Goal: Task Accomplishment & Management: Complete application form

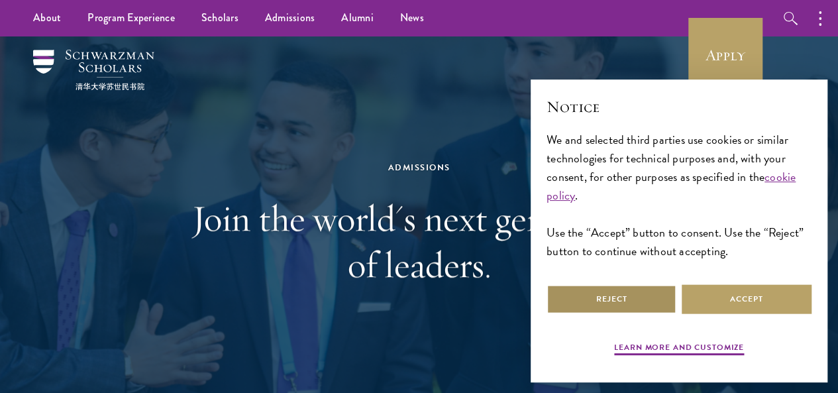
click at [632, 284] on button "Reject" at bounding box center [612, 299] width 130 height 30
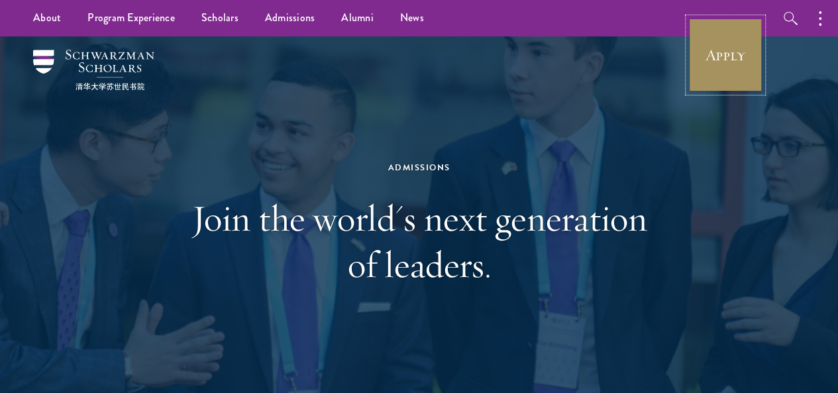
click at [718, 68] on link "Apply" at bounding box center [725, 55] width 74 height 74
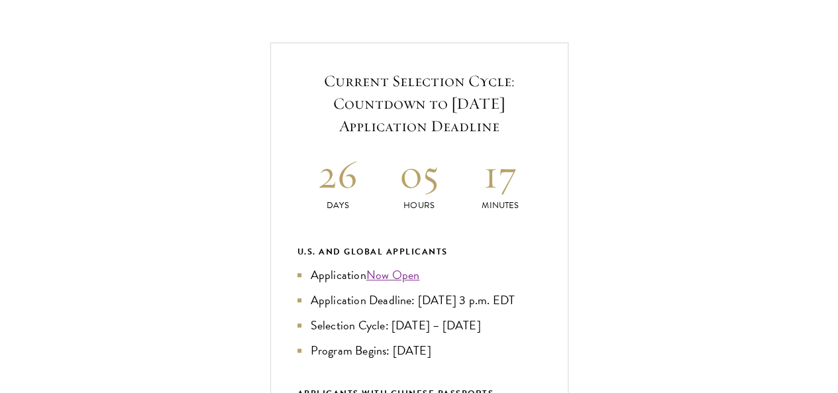
scroll to position [557, 0]
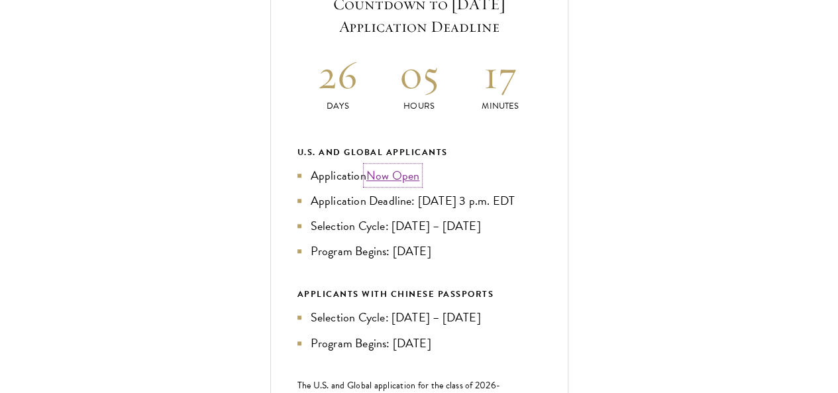
click at [420, 184] on link "Now Open" at bounding box center [393, 175] width 54 height 18
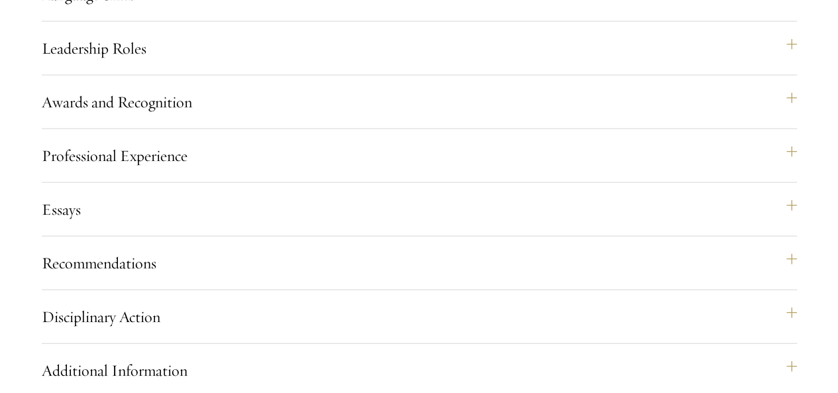
radio input "false"
